Goal: Information Seeking & Learning: Learn about a topic

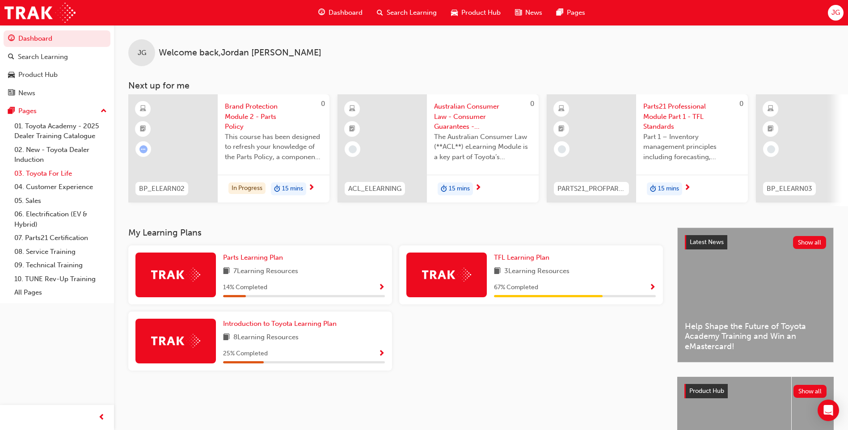
click at [51, 176] on link "03. Toyota For Life" at bounding box center [61, 174] width 100 height 14
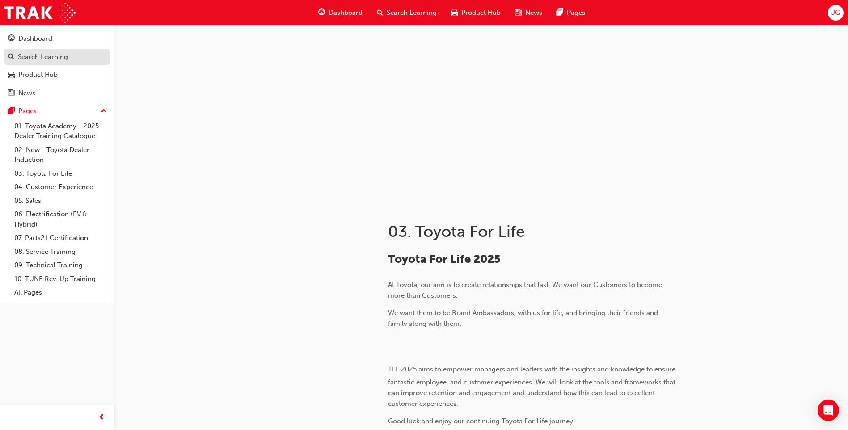
click at [46, 57] on div "Search Learning" at bounding box center [43, 57] width 50 height 10
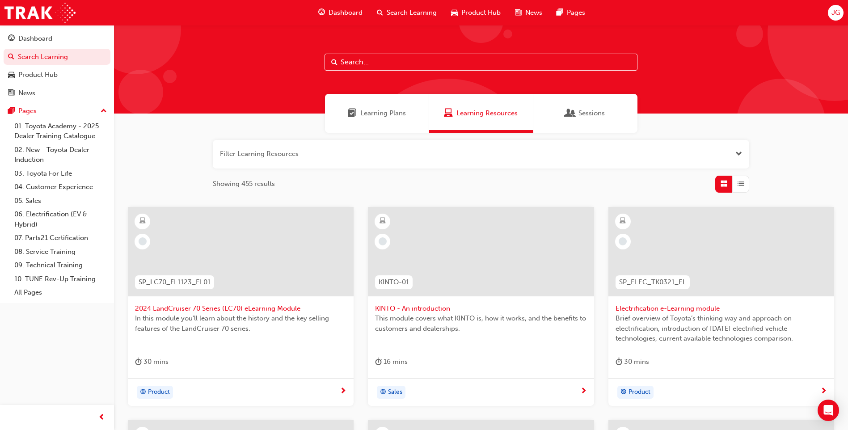
click at [378, 66] on input "text" at bounding box center [481, 62] width 313 height 17
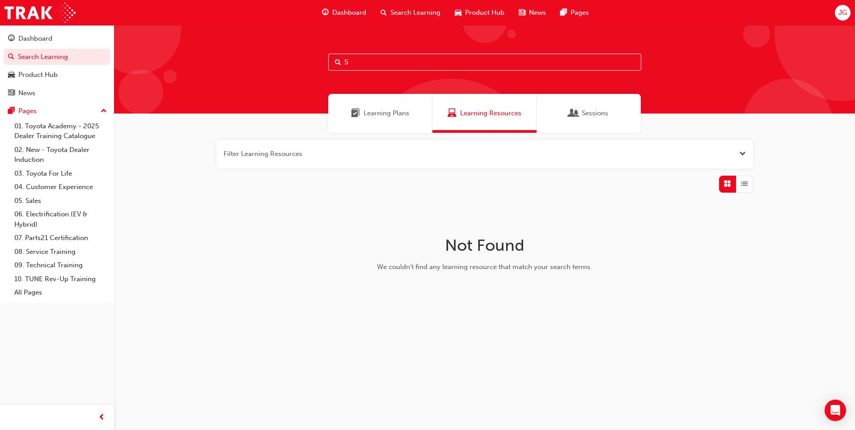
type input "5"
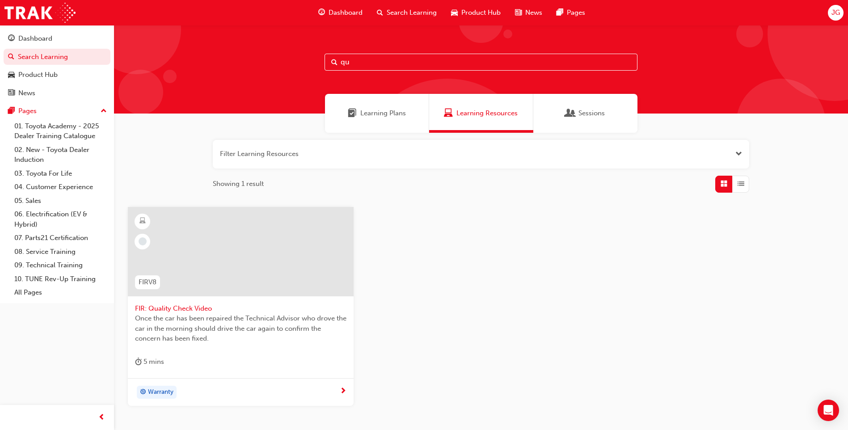
type input "q"
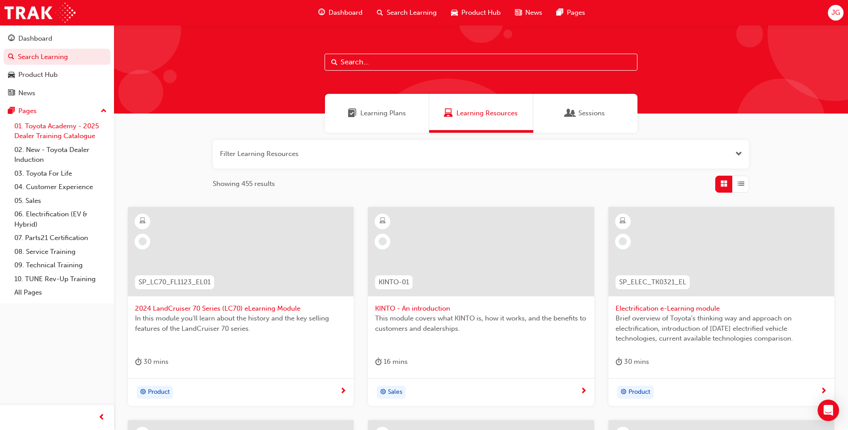
click at [55, 137] on link "01. Toyota Academy - 2025 Dealer Training Catalogue" at bounding box center [61, 131] width 100 height 24
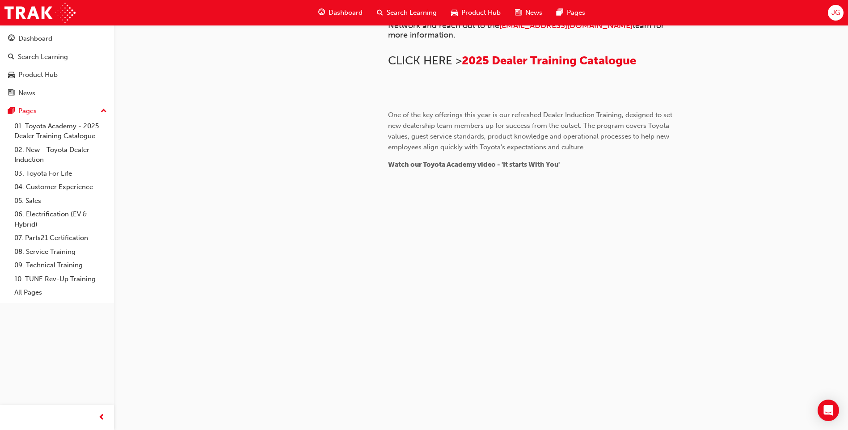
scroll to position [803, 0]
click at [64, 187] on link "04. Customer Experience" at bounding box center [61, 187] width 100 height 14
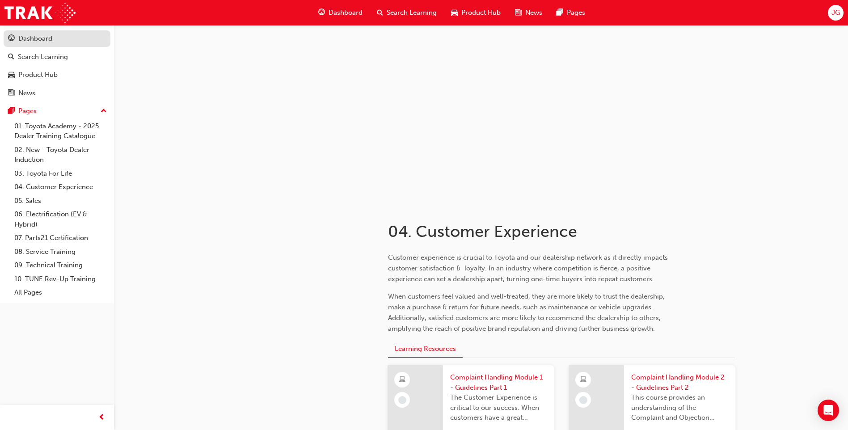
click at [41, 39] on div "Dashboard" at bounding box center [35, 39] width 34 height 10
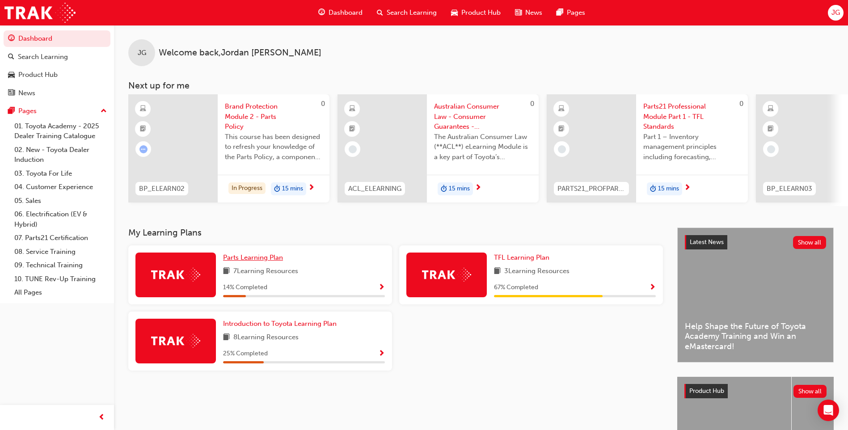
click at [264, 259] on span "Parts Learning Plan" at bounding box center [253, 257] width 60 height 8
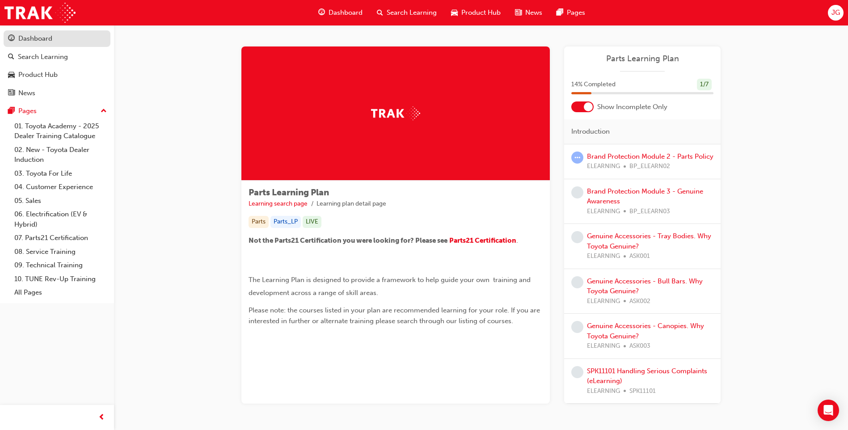
click at [33, 38] on div "Dashboard" at bounding box center [35, 39] width 34 height 10
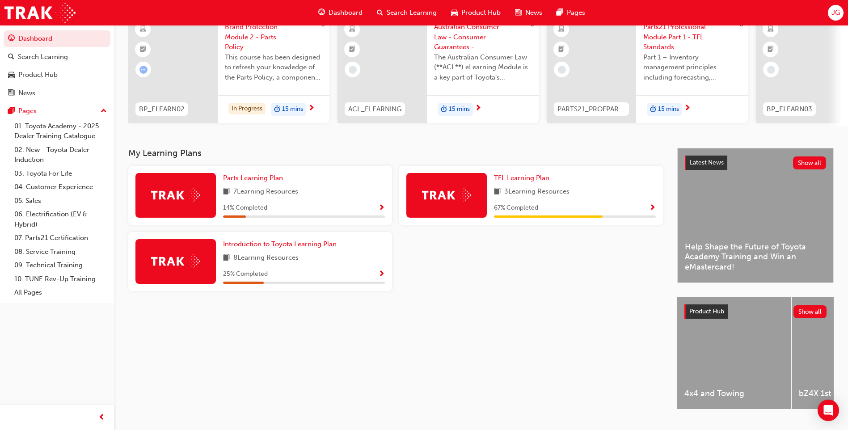
scroll to position [89, 0]
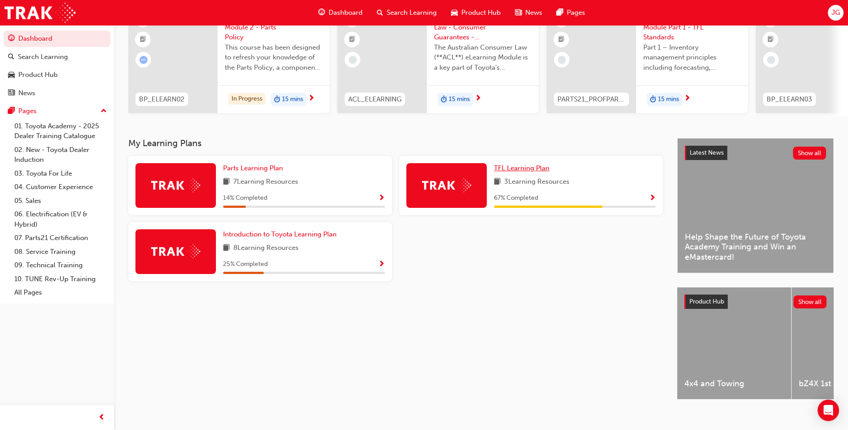
click at [523, 172] on span "TFL Learning Plan" at bounding box center [521, 168] width 55 height 8
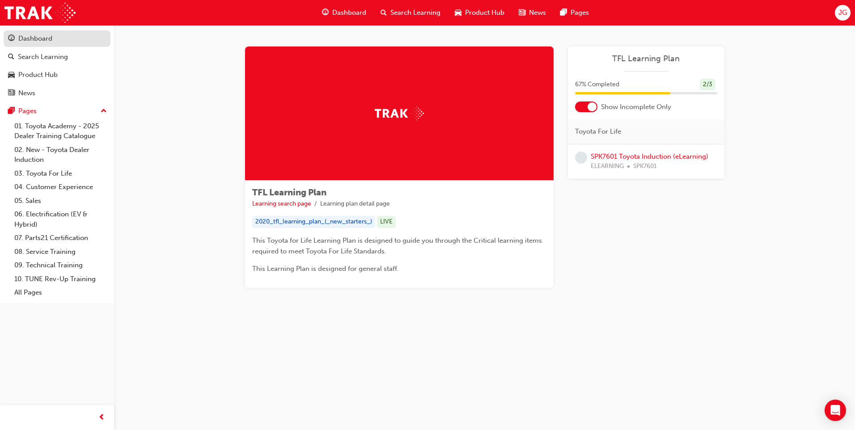
click at [45, 46] on link "Dashboard" at bounding box center [57, 38] width 107 height 17
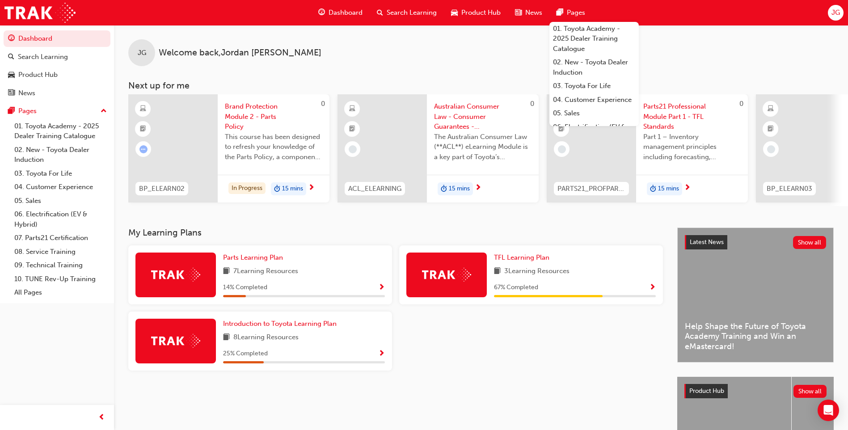
click at [567, 13] on span "Pages" at bounding box center [576, 13] width 18 height 10
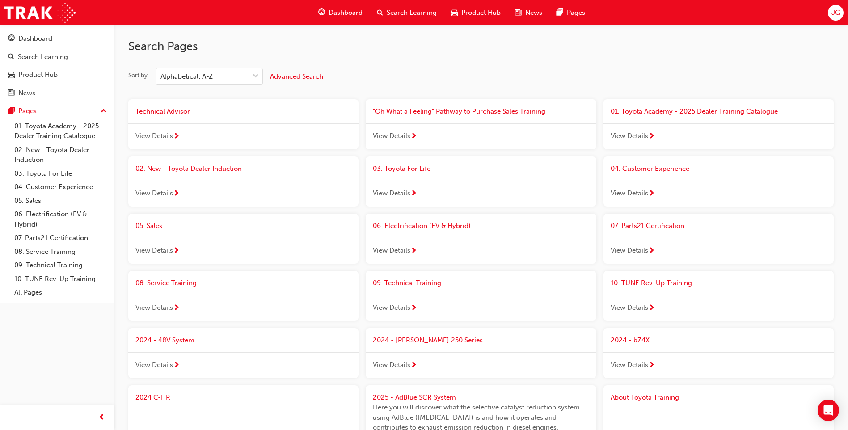
click at [330, 13] on span "Dashboard" at bounding box center [346, 13] width 34 height 10
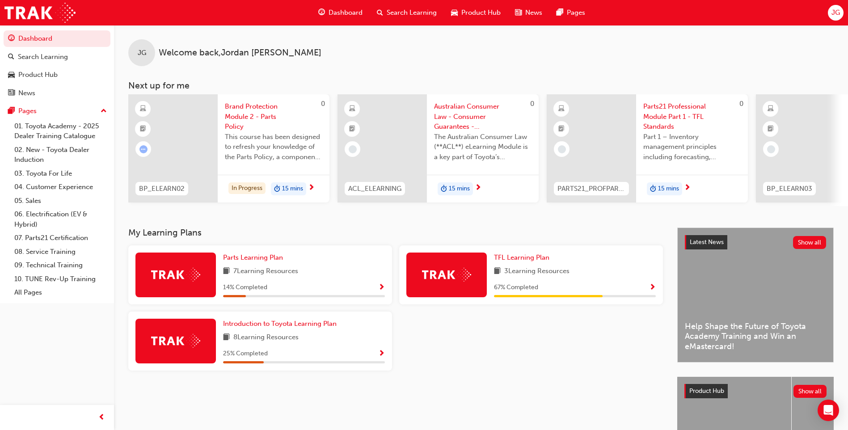
click at [841, 18] on div "JG" at bounding box center [836, 13] width 16 height 16
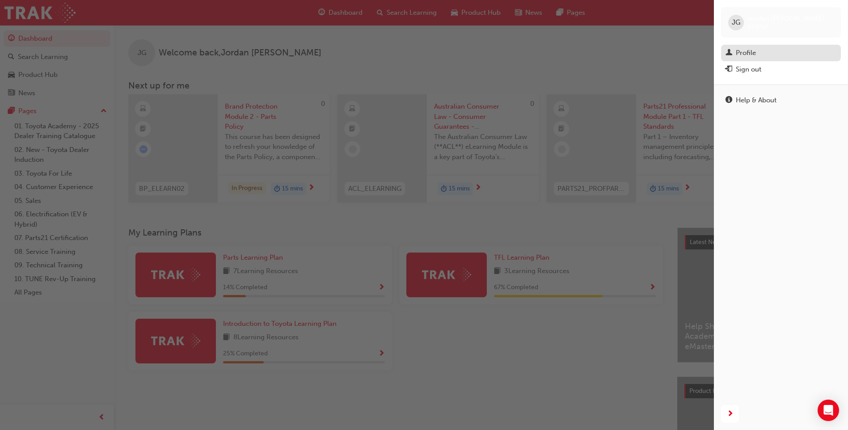
click at [740, 50] on div "Profile" at bounding box center [746, 53] width 20 height 10
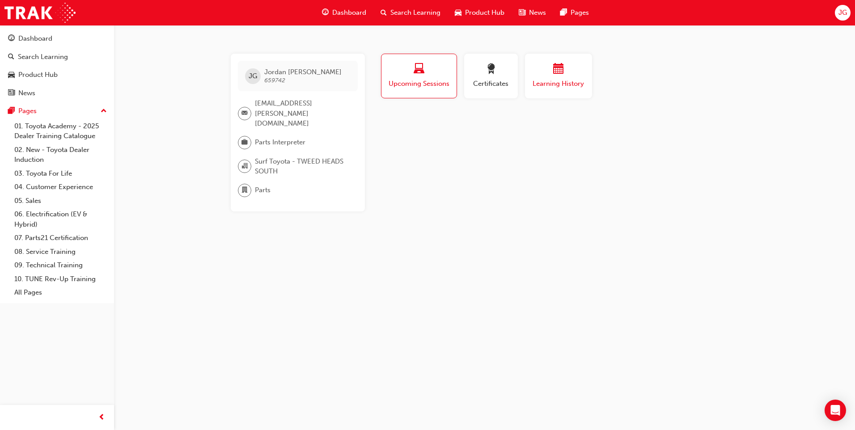
click at [534, 79] on span "Learning History" at bounding box center [559, 84] width 54 height 10
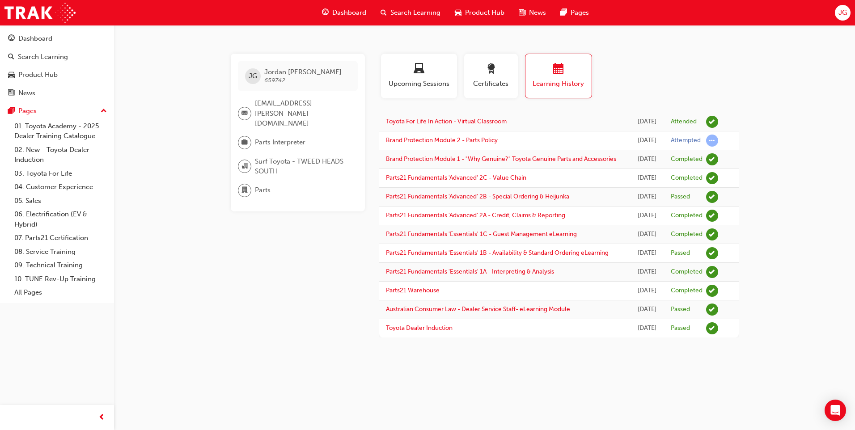
click at [490, 123] on link "Toyota For Life In Action - Virtual Classroom" at bounding box center [446, 122] width 121 height 8
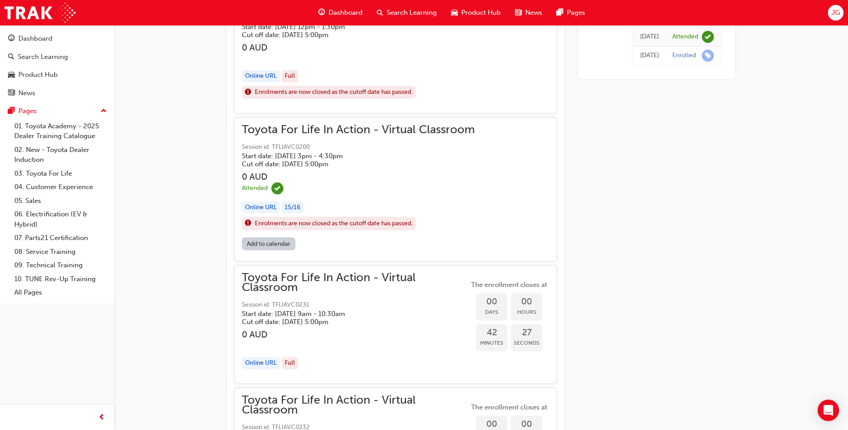
scroll to position [805, 0]
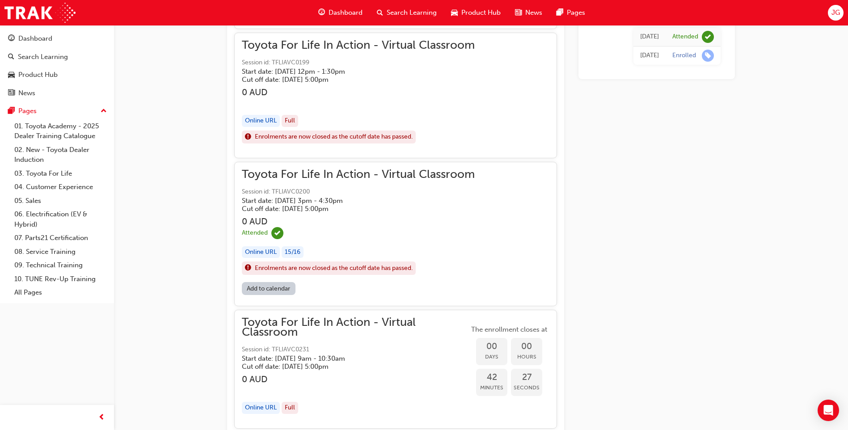
click at [310, 177] on span "Toyota For Life In Action - Virtual Classroom" at bounding box center [358, 174] width 233 height 10
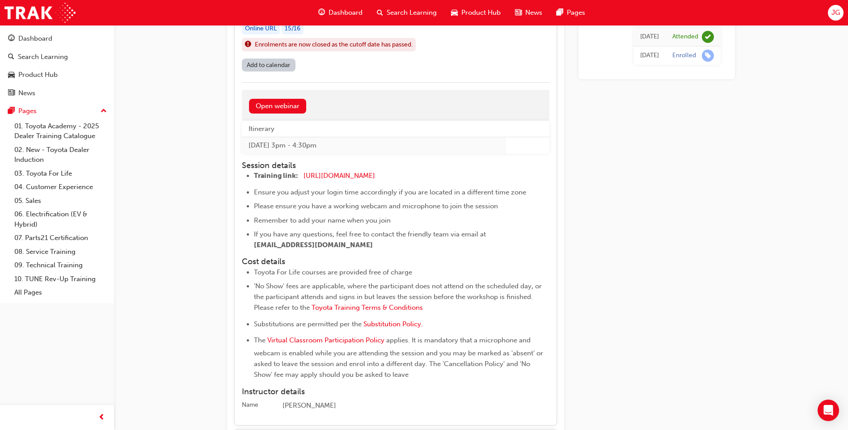
scroll to position [1118, 0]
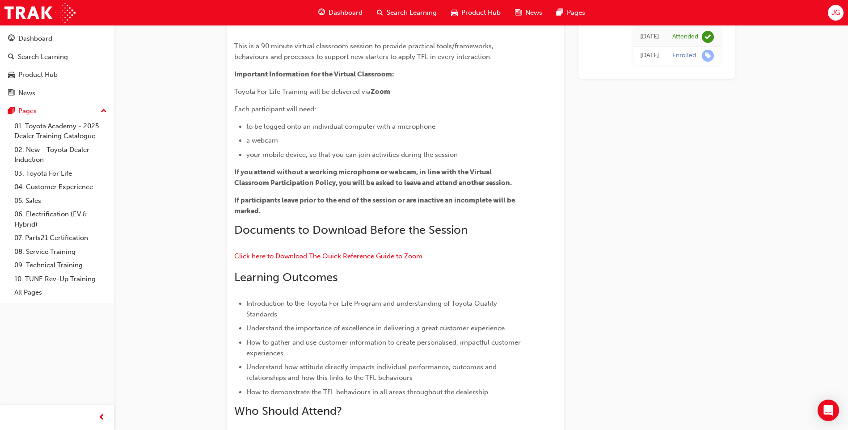
scroll to position [0, 0]
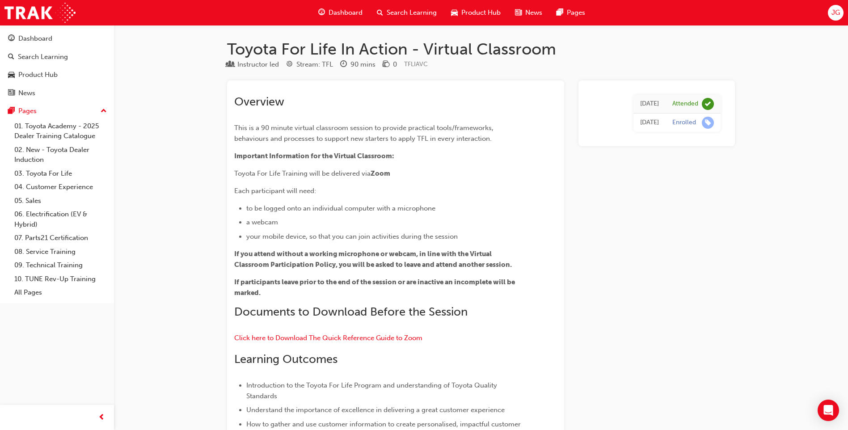
click at [838, 16] on span "JG" at bounding box center [836, 13] width 8 height 10
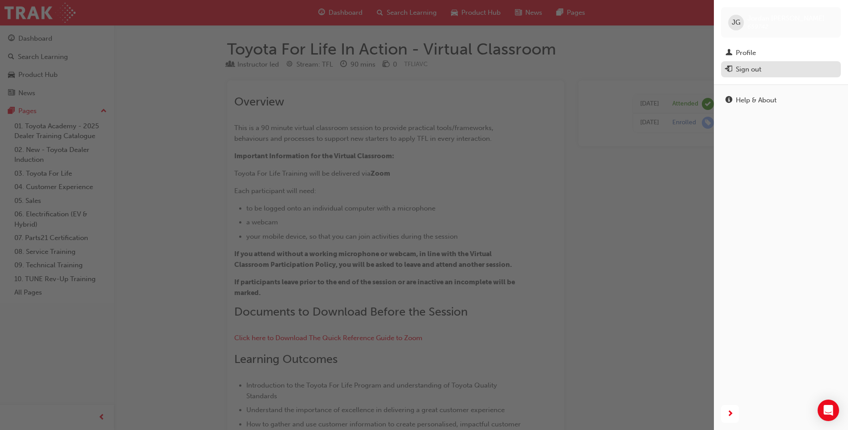
click at [745, 66] on div "Sign out" at bounding box center [748, 69] width 25 height 10
